Goal: Navigation & Orientation: Understand site structure

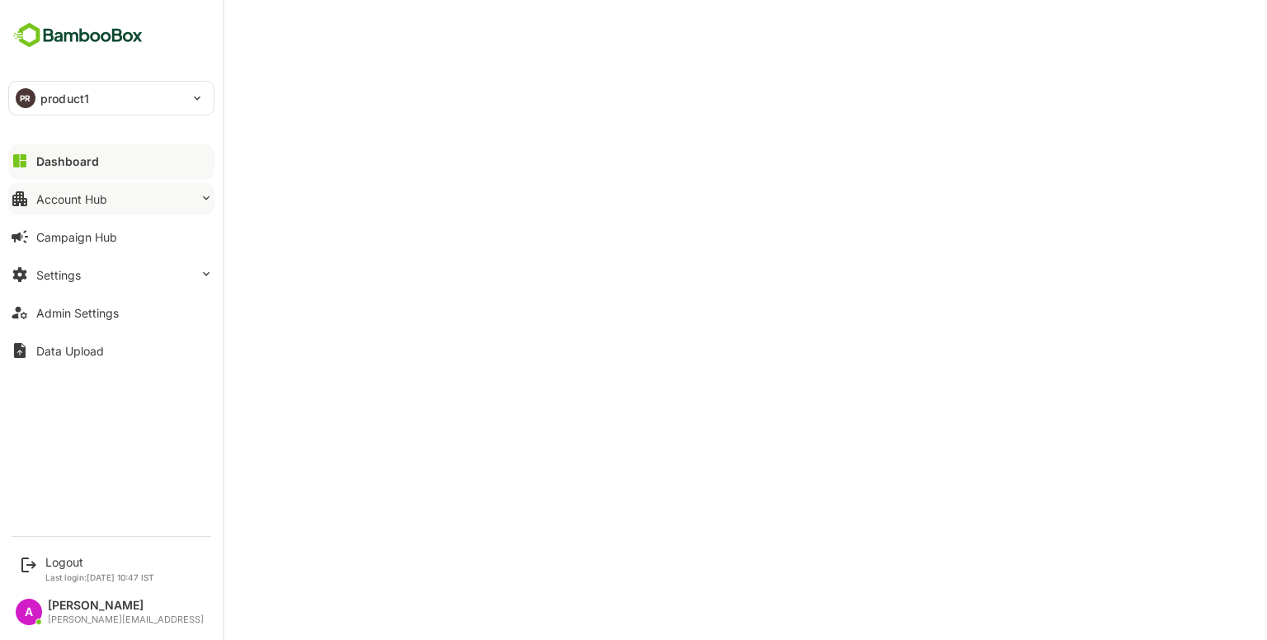
click at [126, 195] on button "Account Hub" at bounding box center [111, 198] width 206 height 33
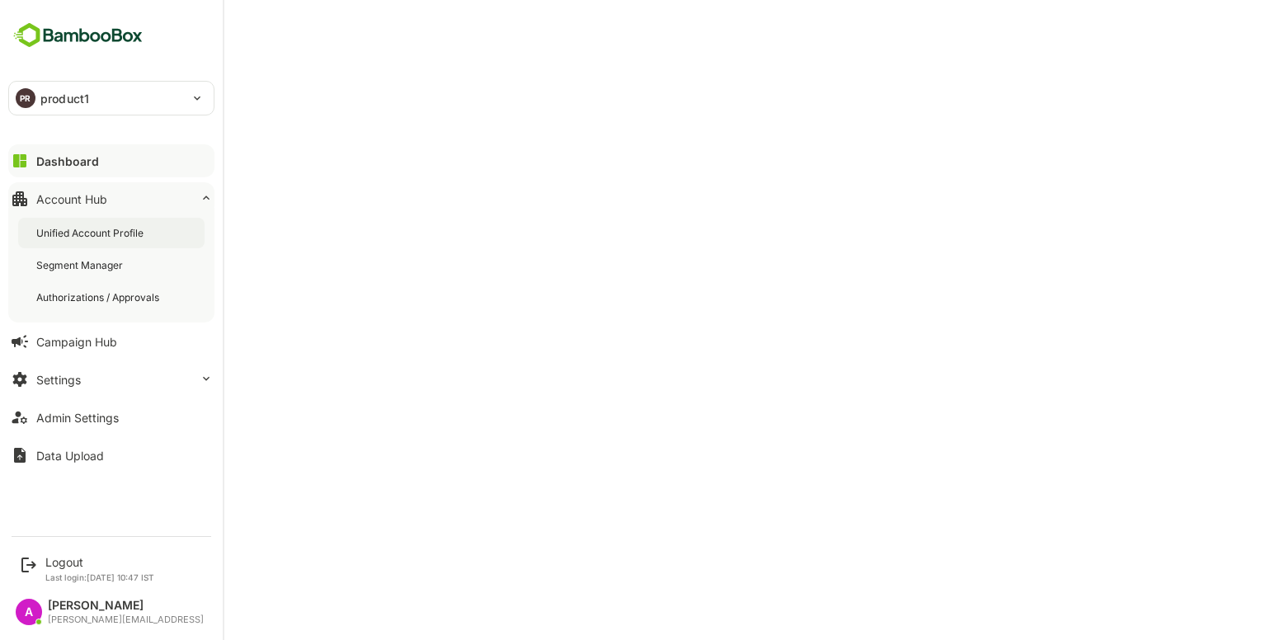
click at [172, 233] on div "Unified Account Profile" at bounding box center [111, 233] width 186 height 31
click at [111, 156] on button "Dashboard" at bounding box center [111, 160] width 206 height 33
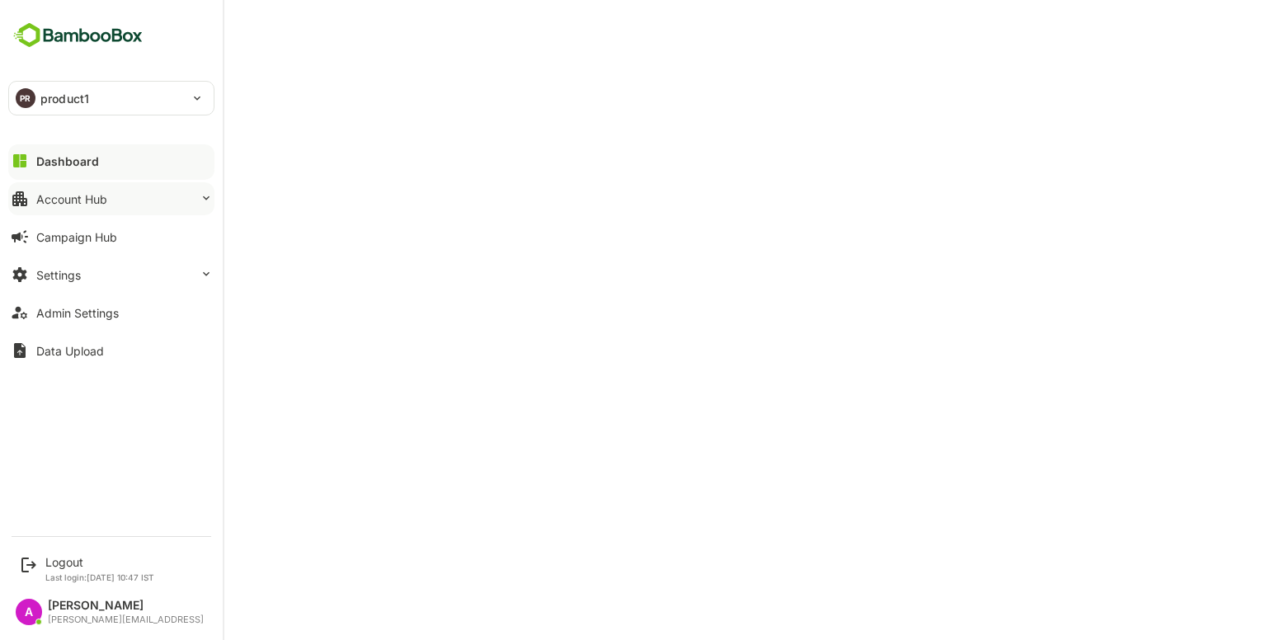
click at [126, 204] on button "Account Hub" at bounding box center [111, 198] width 206 height 33
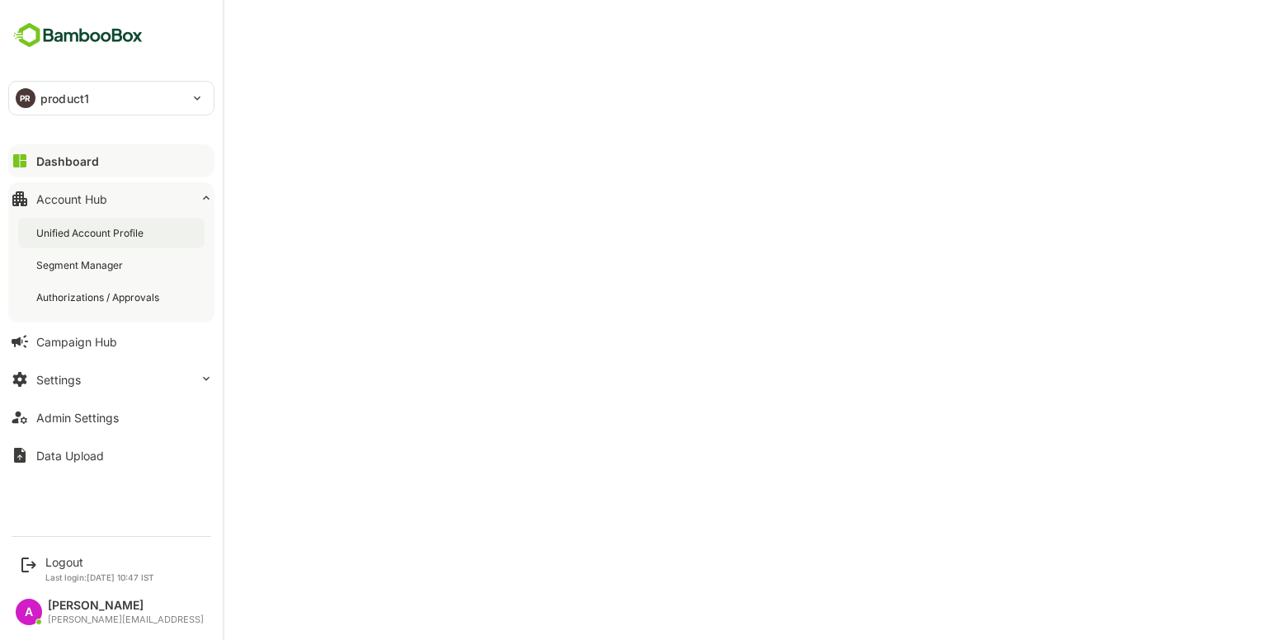
click at [139, 218] on div "Unified Account Profile" at bounding box center [111, 233] width 186 height 31
click at [72, 163] on div "Dashboard" at bounding box center [65, 161] width 59 height 14
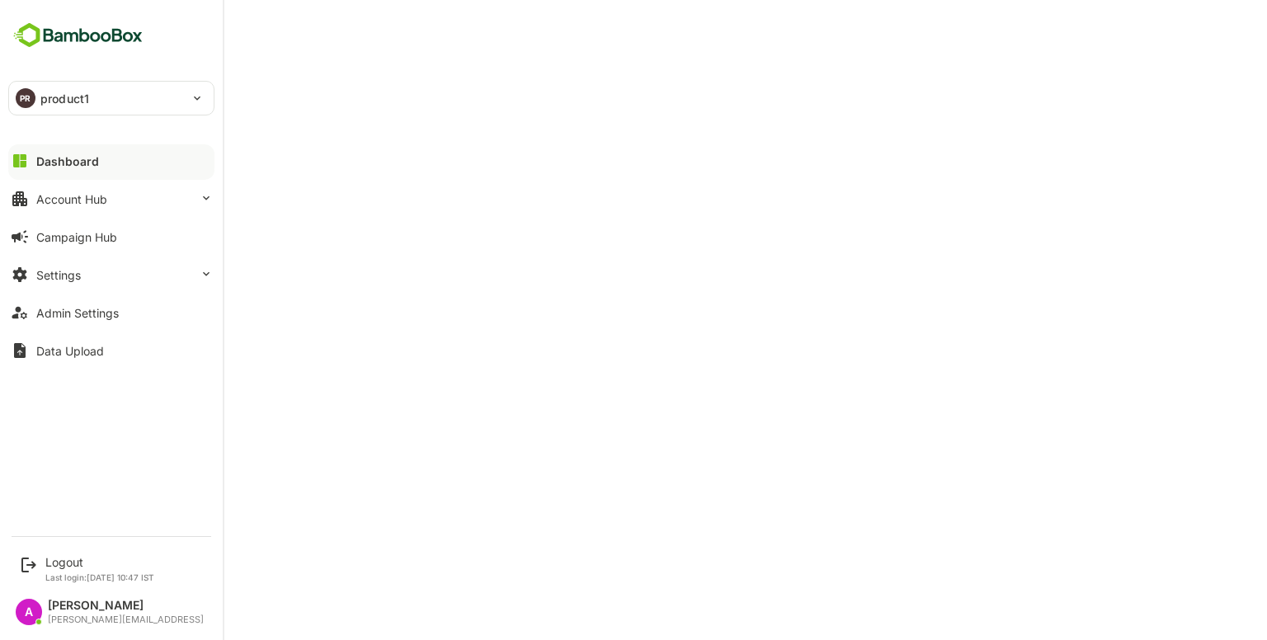
click at [154, 103] on div "PR product1" at bounding box center [101, 98] width 185 height 33
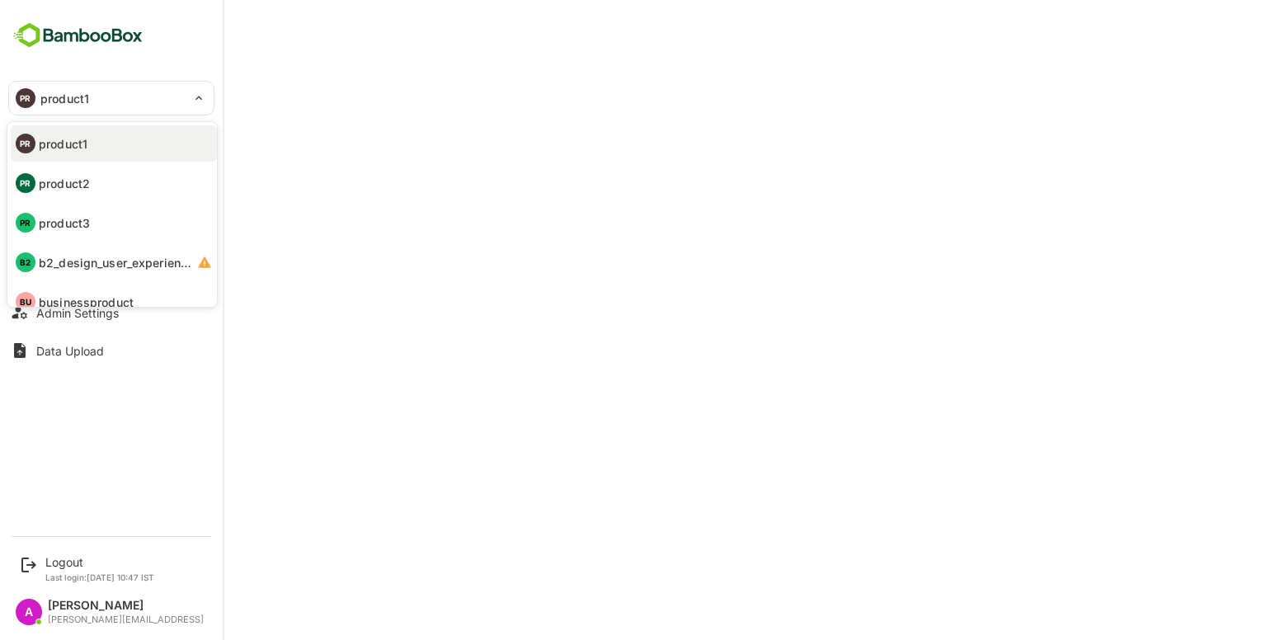
click at [464, 130] on div at bounding box center [633, 320] width 1267 height 640
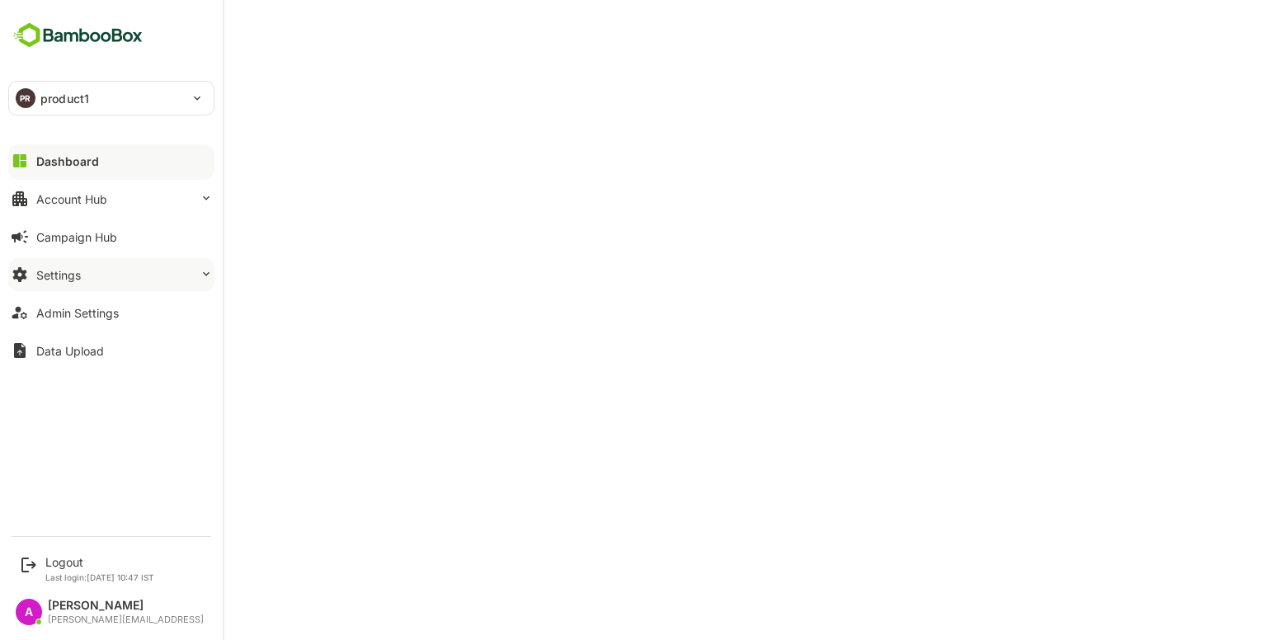
click at [104, 266] on button "Settings" at bounding box center [111, 274] width 206 height 33
click at [87, 266] on button "Settings" at bounding box center [111, 274] width 206 height 33
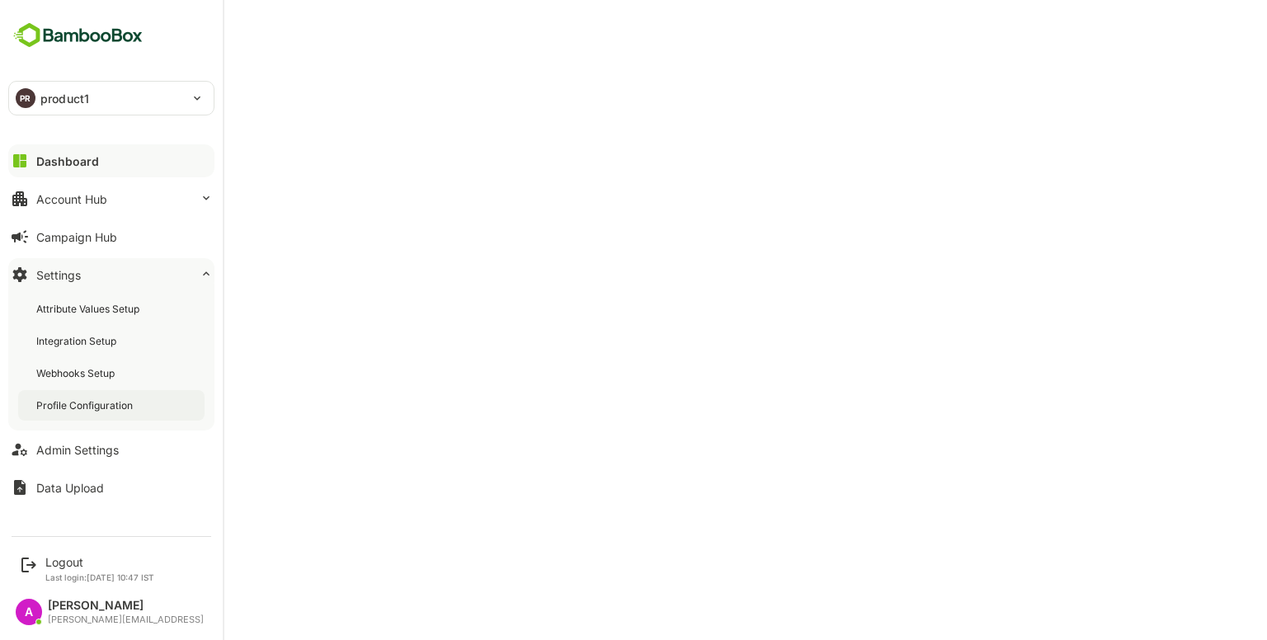
click at [66, 393] on div "Profile Configuration" at bounding box center [111, 405] width 186 height 31
click at [142, 202] on button "Account Hub" at bounding box center [111, 198] width 206 height 33
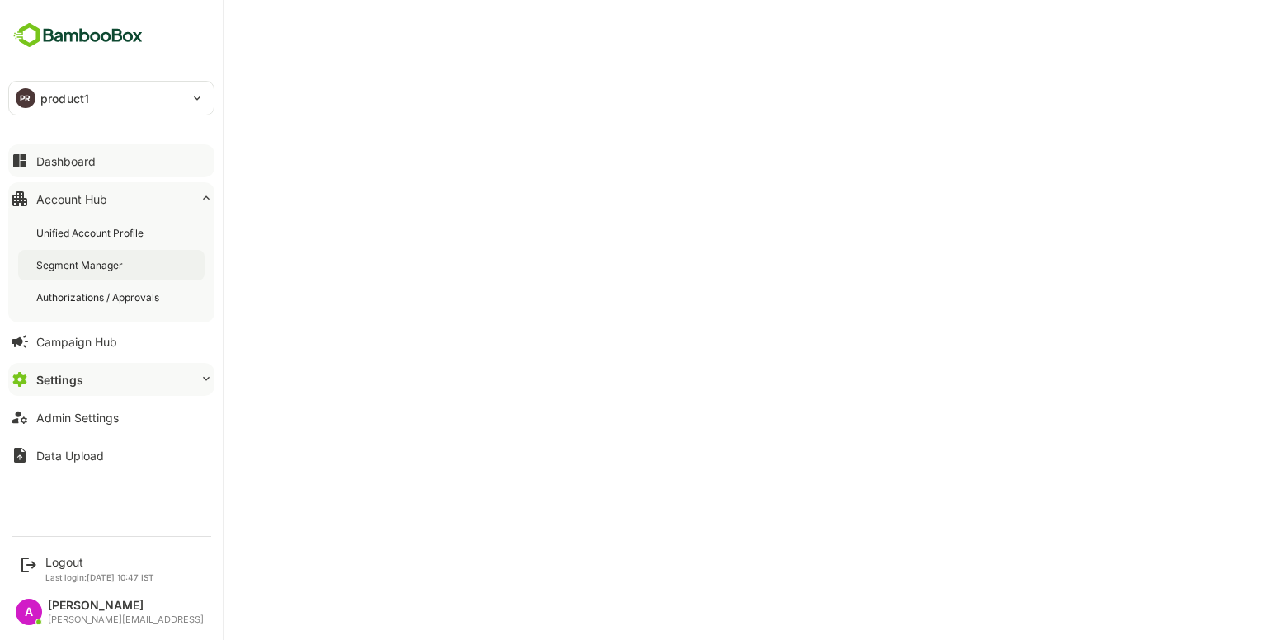
click at [86, 260] on div "Segment Manager" at bounding box center [81, 265] width 90 height 14
click at [102, 354] on button "Campaign Hub" at bounding box center [111, 341] width 206 height 33
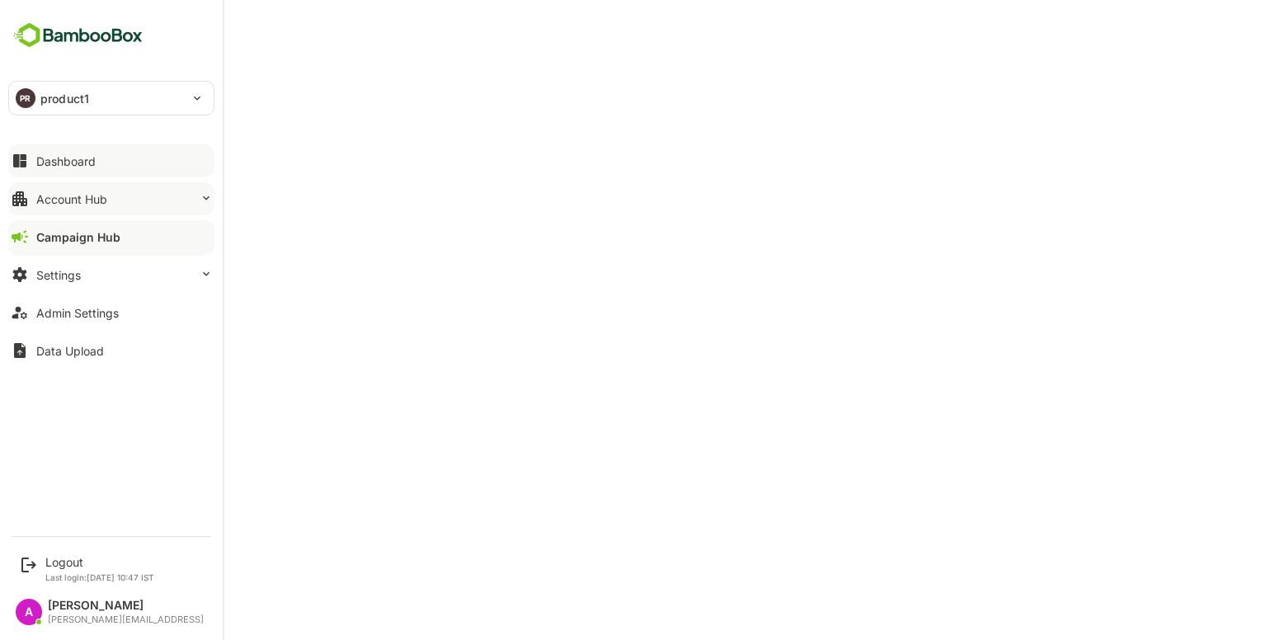
click at [144, 202] on button "Account Hub" at bounding box center [111, 198] width 206 height 33
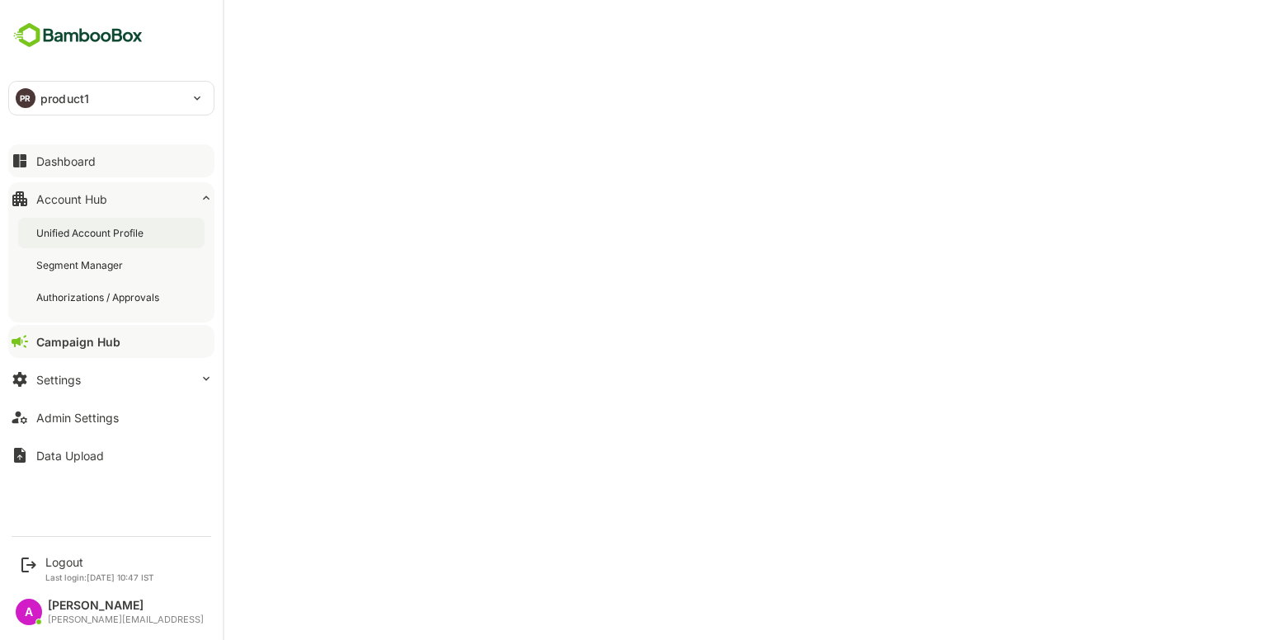
click at [113, 223] on div "Unified Account Profile" at bounding box center [111, 233] width 186 height 31
click at [135, 222] on div "Unified Account Profile" at bounding box center [111, 233] width 186 height 31
click at [94, 411] on div "Admin Settings" at bounding box center [77, 418] width 82 height 14
